Goal: Task Accomplishment & Management: Manage account settings

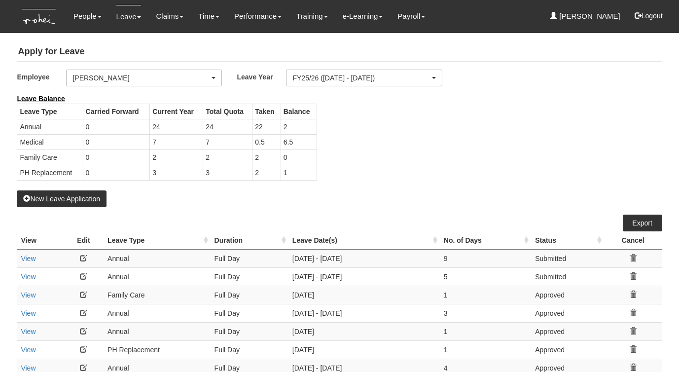
select select "50"
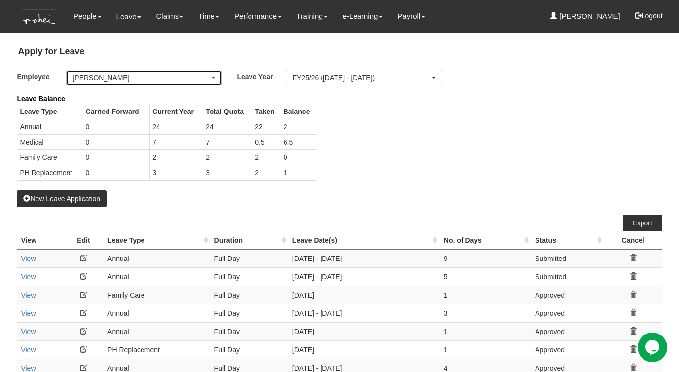
click at [102, 79] on div "[PERSON_NAME]" at bounding box center [140, 78] width 137 height 10
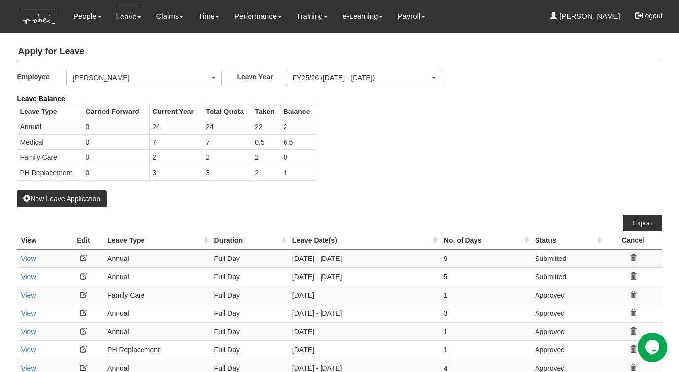
scroll to position [42, 0]
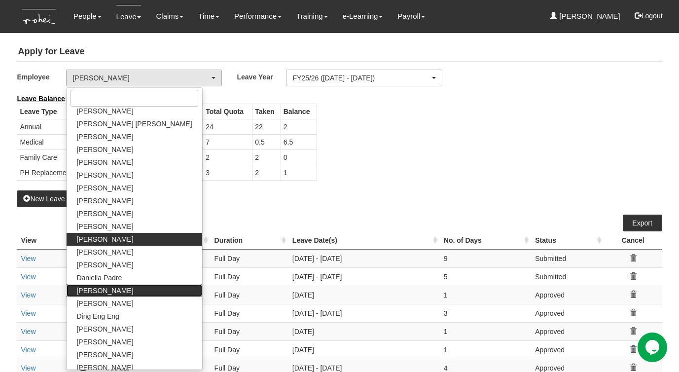
click at [103, 290] on span "[PERSON_NAME]" at bounding box center [104, 290] width 57 height 10
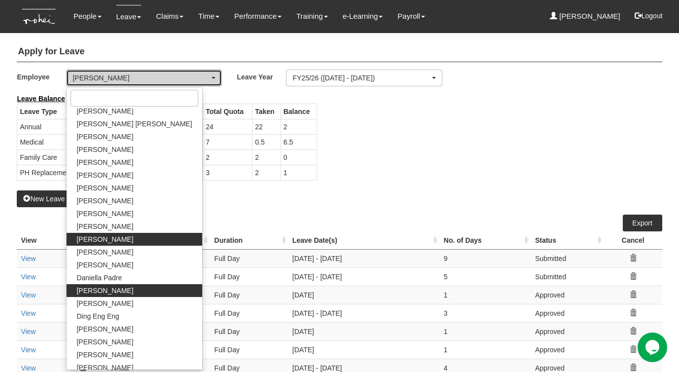
select select "1ae40e68-5a0c-4d70-b50e-45a4e5a72252"
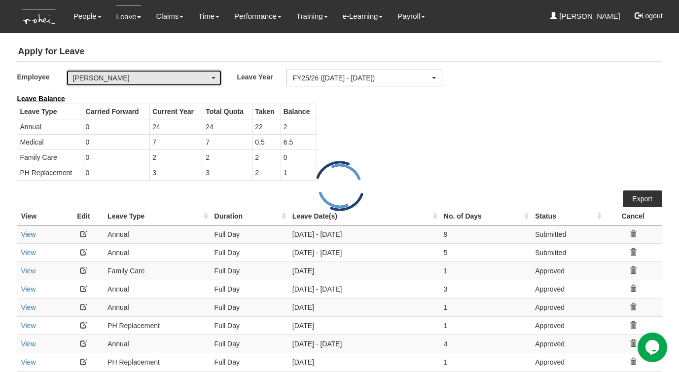
select select "50"
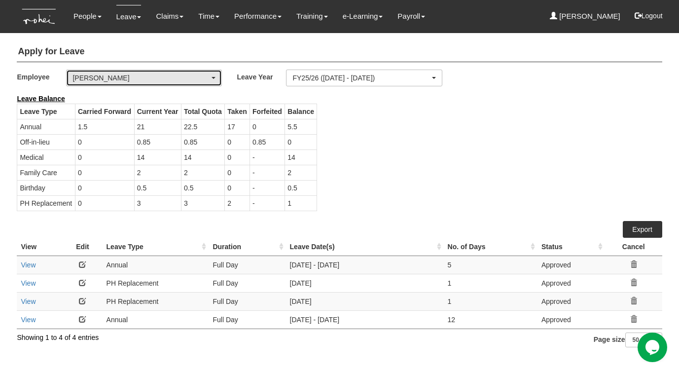
scroll to position [3, 0]
click at [213, 77] on span "button" at bounding box center [214, 78] width 4 height 2
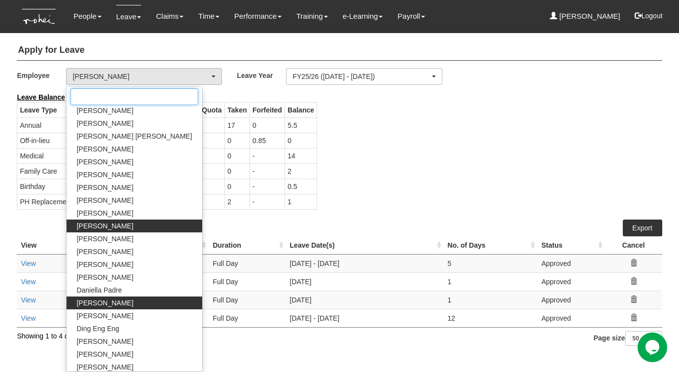
scroll to position [0, 0]
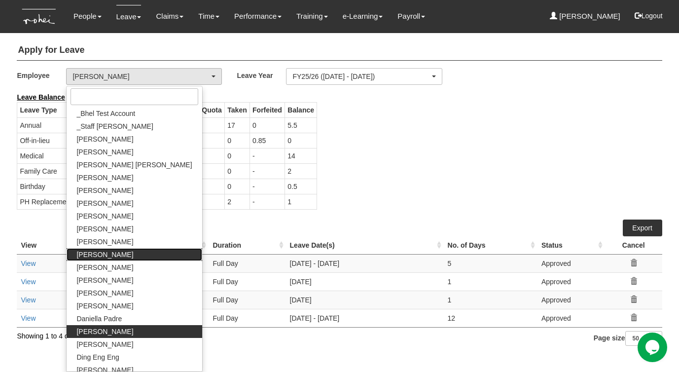
click at [110, 251] on link "[PERSON_NAME]" at bounding box center [134, 254] width 135 height 13
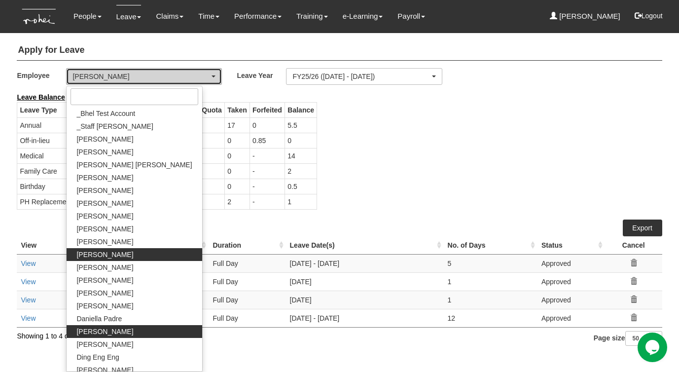
select select "cb1223ca-1834-4b2f-8dec-dfc915d6c2cc"
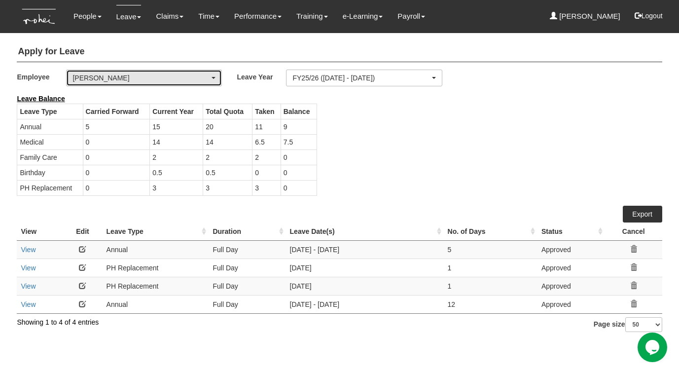
select select "50"
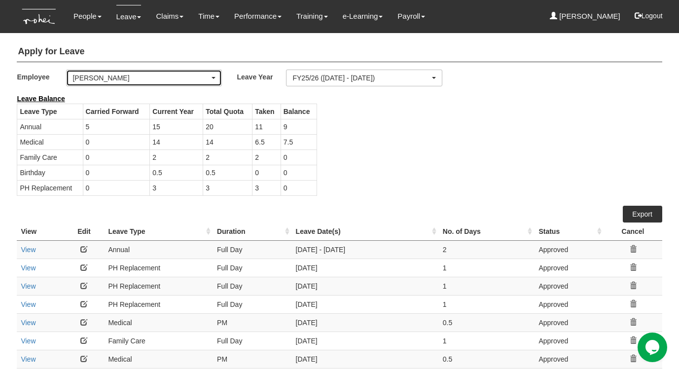
click at [164, 78] on div "[PERSON_NAME]" at bounding box center [140, 78] width 137 height 10
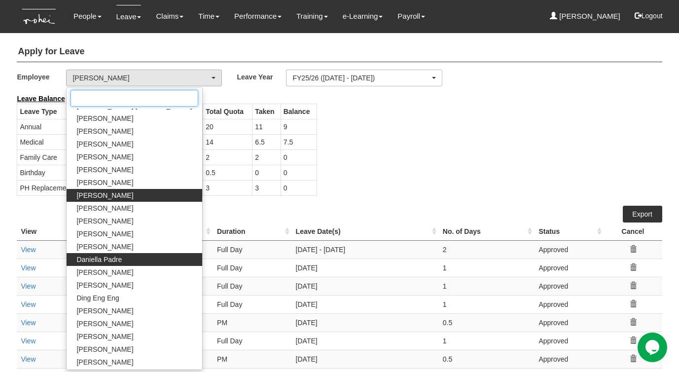
scroll to position [74, 0]
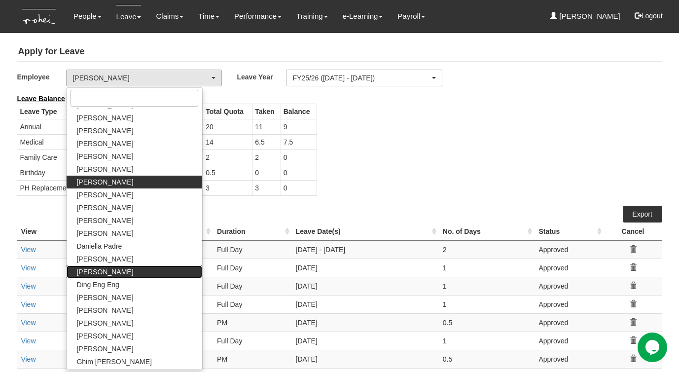
click at [118, 269] on link "[PERSON_NAME]" at bounding box center [134, 271] width 135 height 13
select select "f331697c-cbb2-464d-abb4-1ca8aa6cad1d"
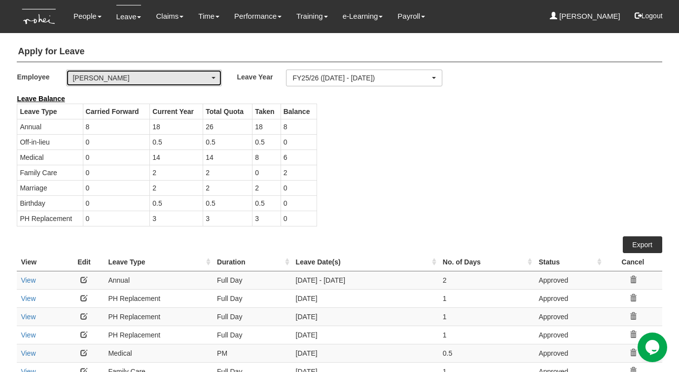
select select "50"
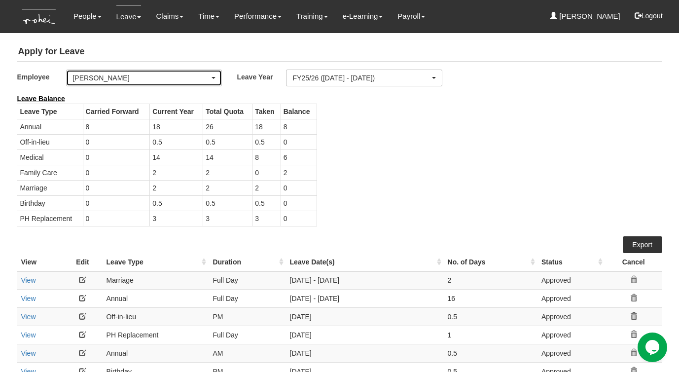
click at [103, 76] on div "[PERSON_NAME]" at bounding box center [140, 78] width 137 height 10
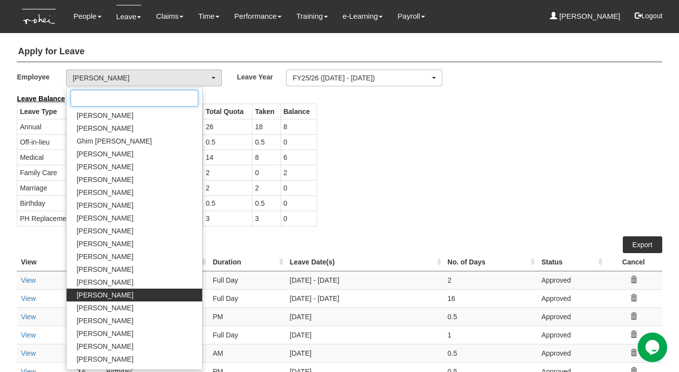
scroll to position [297, 0]
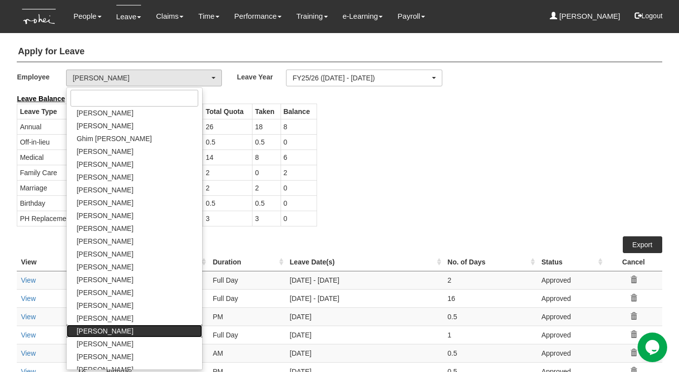
click at [125, 331] on link "[PERSON_NAME]" at bounding box center [134, 330] width 135 height 13
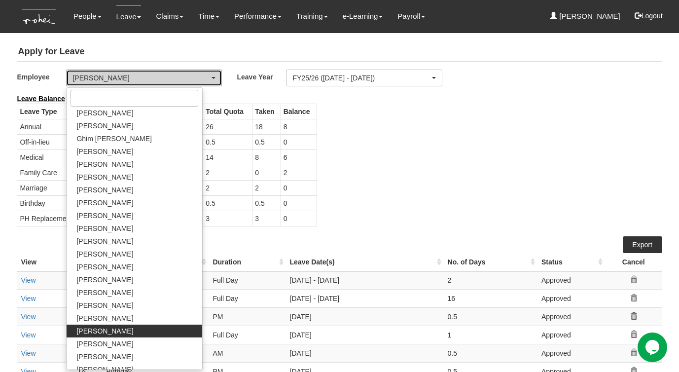
select select "7c3e28d3-47e4-4b13-aa3a-d21d01cc7fb4"
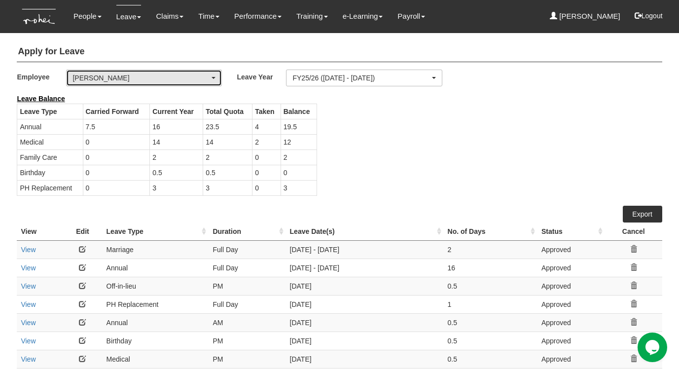
select select "50"
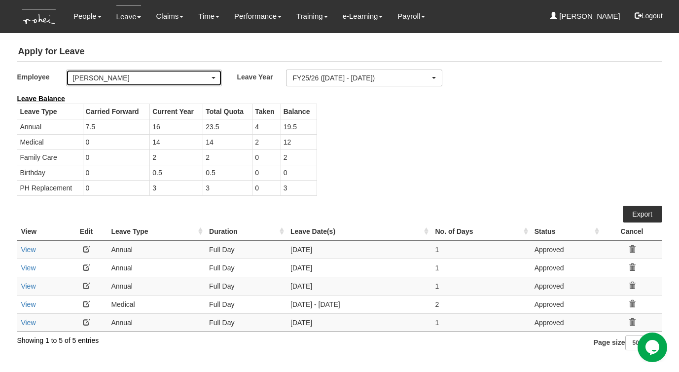
click at [103, 79] on div "[PERSON_NAME]" at bounding box center [140, 78] width 137 height 10
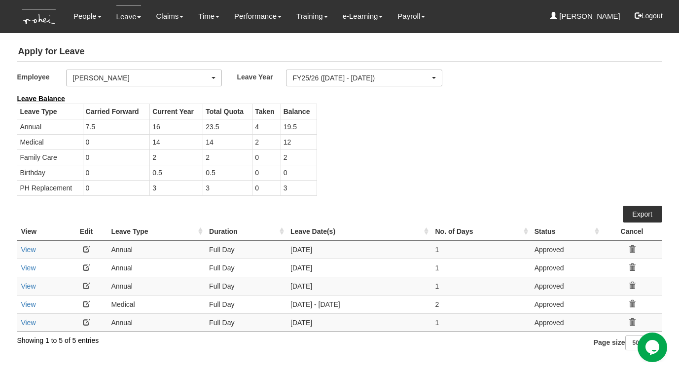
scroll to position [389, 0]
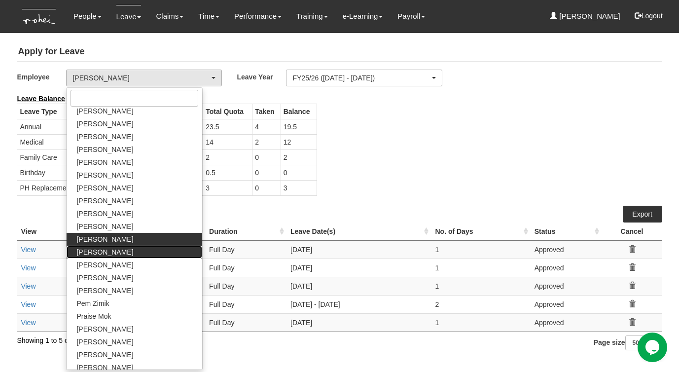
click at [100, 249] on span "[PERSON_NAME]" at bounding box center [104, 252] width 57 height 10
select select "082f2387-af49-4dc9-912f-6868ed20d498"
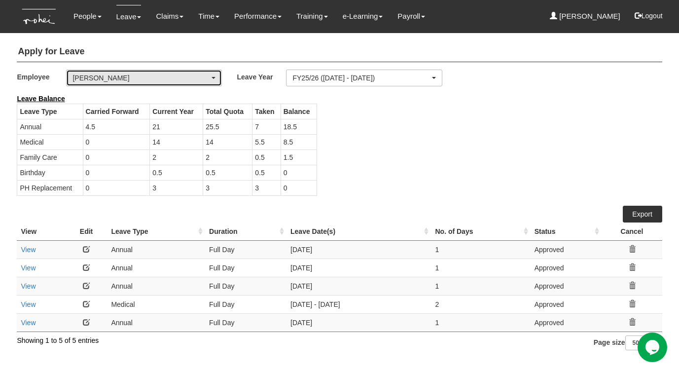
select select "50"
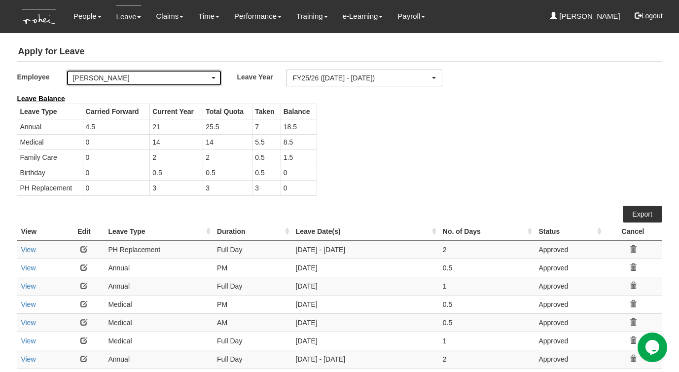
click at [121, 80] on div "[PERSON_NAME]" at bounding box center [140, 78] width 137 height 10
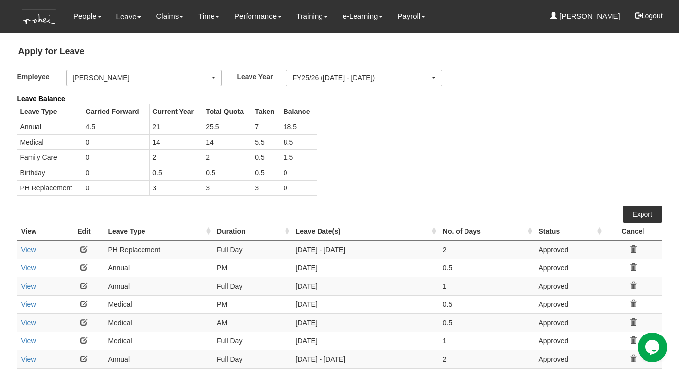
scroll to position [401, 0]
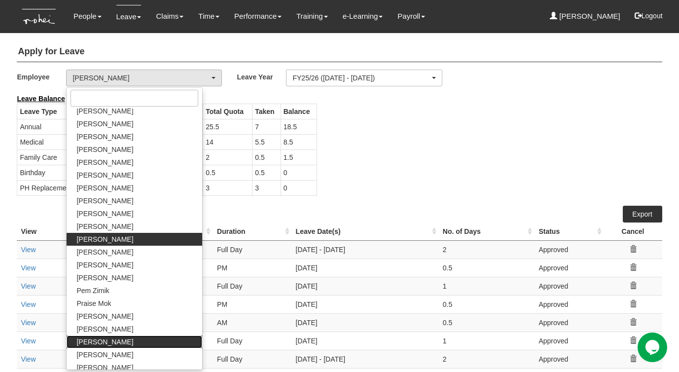
click at [110, 338] on span "[PERSON_NAME]" at bounding box center [104, 342] width 57 height 10
select select "14c70067-d654-436c-959d-c4e18fa1d7bc"
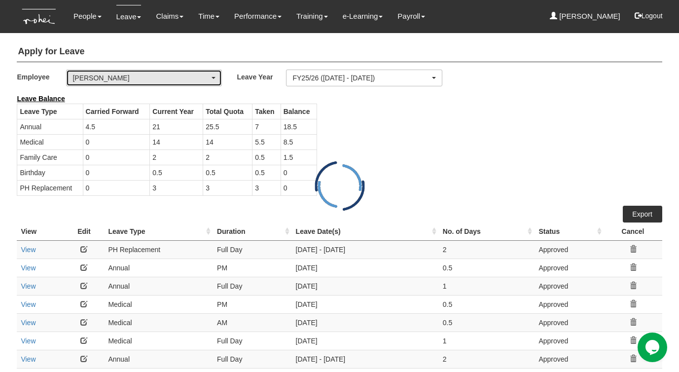
select select "50"
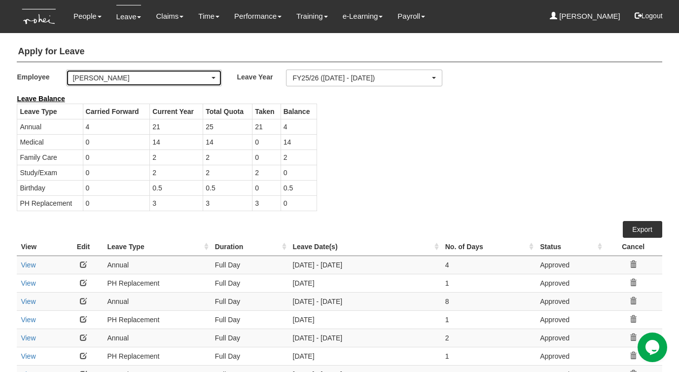
click at [163, 79] on div "[PERSON_NAME]" at bounding box center [140, 78] width 137 height 10
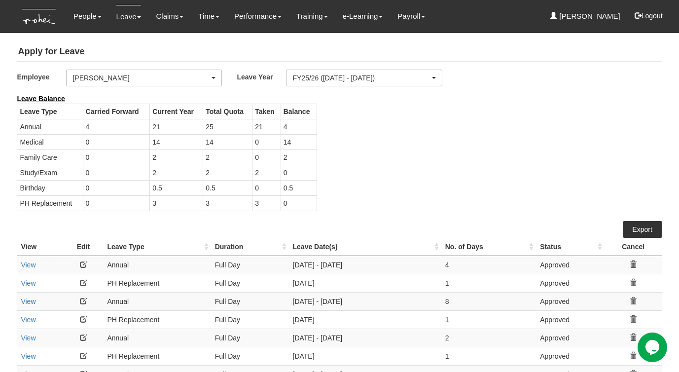
scroll to position [504, 0]
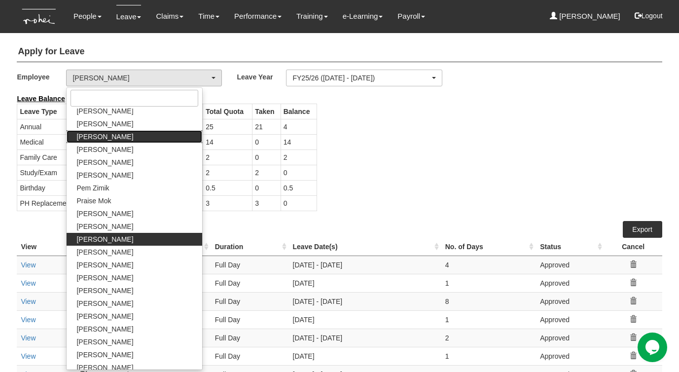
click at [119, 141] on link "[PERSON_NAME]" at bounding box center [134, 136] width 135 height 13
select select "082f2387-af49-4dc9-912f-6868ed20d498"
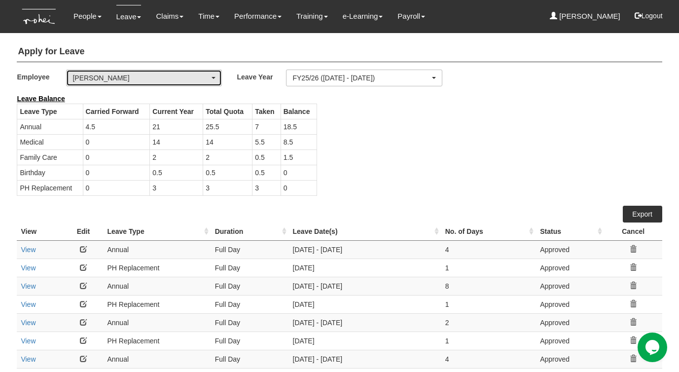
select select "50"
